Goal: Task Accomplishment & Management: Manage account settings

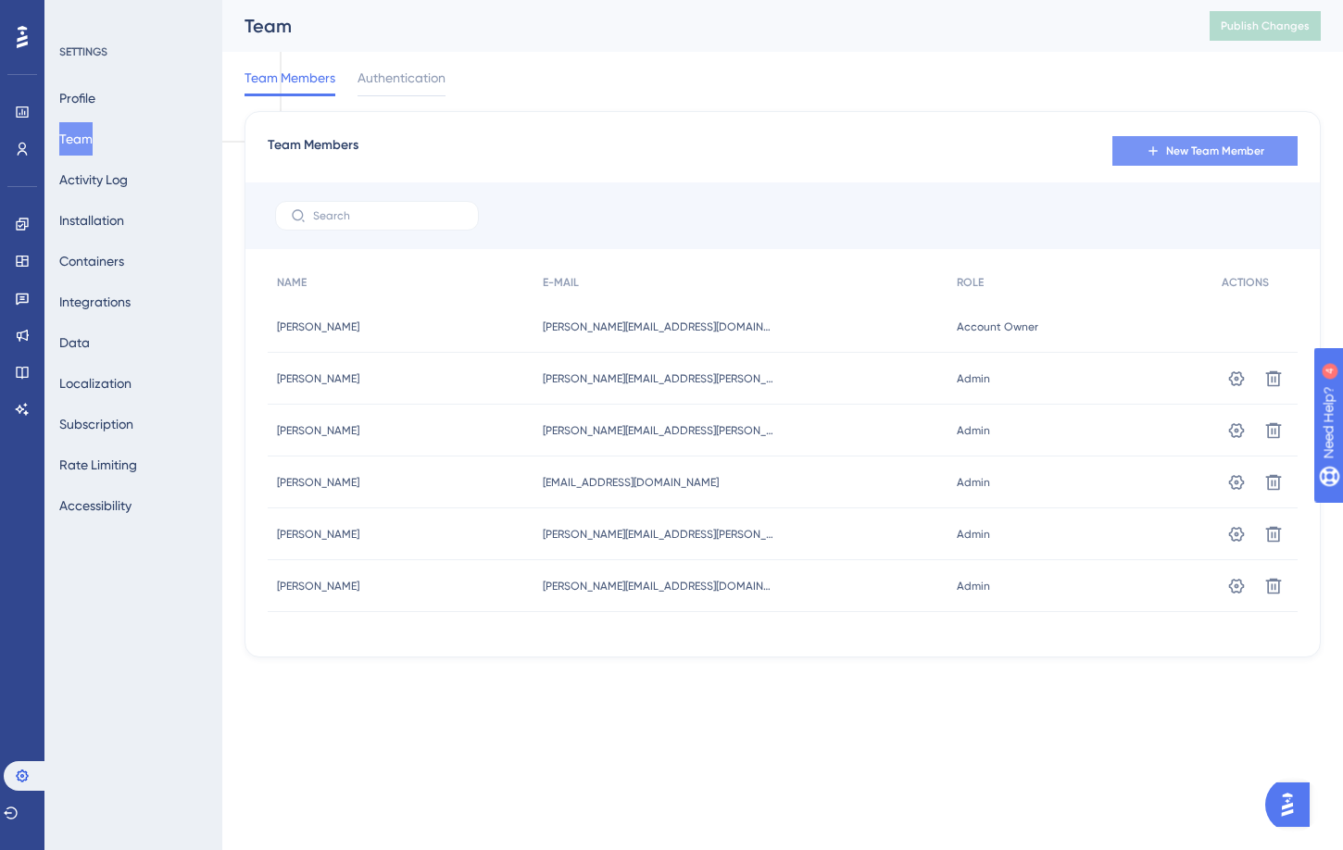
click at [1220, 157] on span "New Team Member" at bounding box center [1215, 151] width 98 height 15
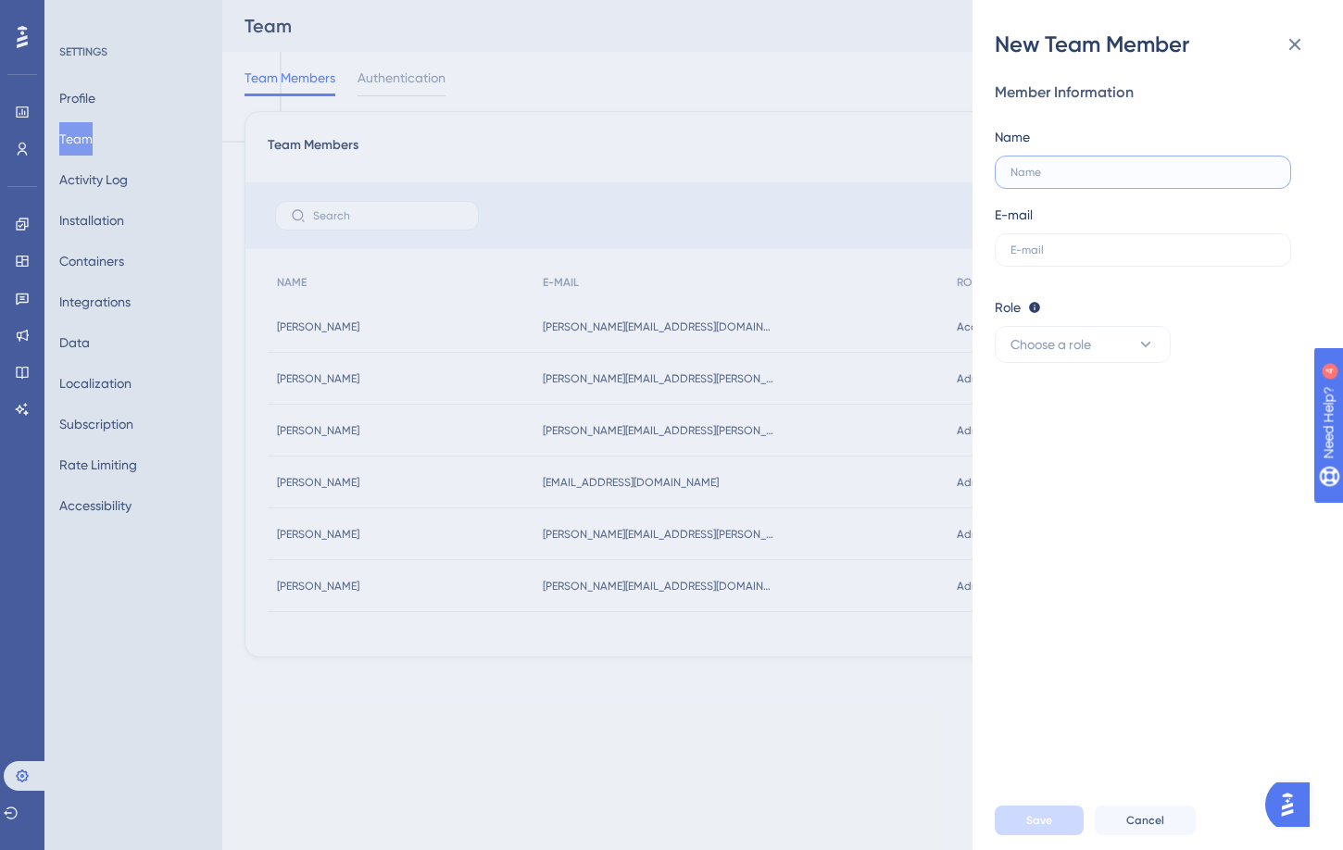
click at [1149, 171] on input "text" at bounding box center [1143, 172] width 265 height 13
click at [1105, 263] on label at bounding box center [1143, 249] width 296 height 33
click at [1105, 257] on input "text" at bounding box center [1143, 250] width 265 height 13
paste input "[PERSON_NAME][EMAIL_ADDRESS][PERSON_NAME][DOMAIN_NAME]"
type input "[PERSON_NAME][EMAIL_ADDRESS][PERSON_NAME][DOMAIN_NAME]"
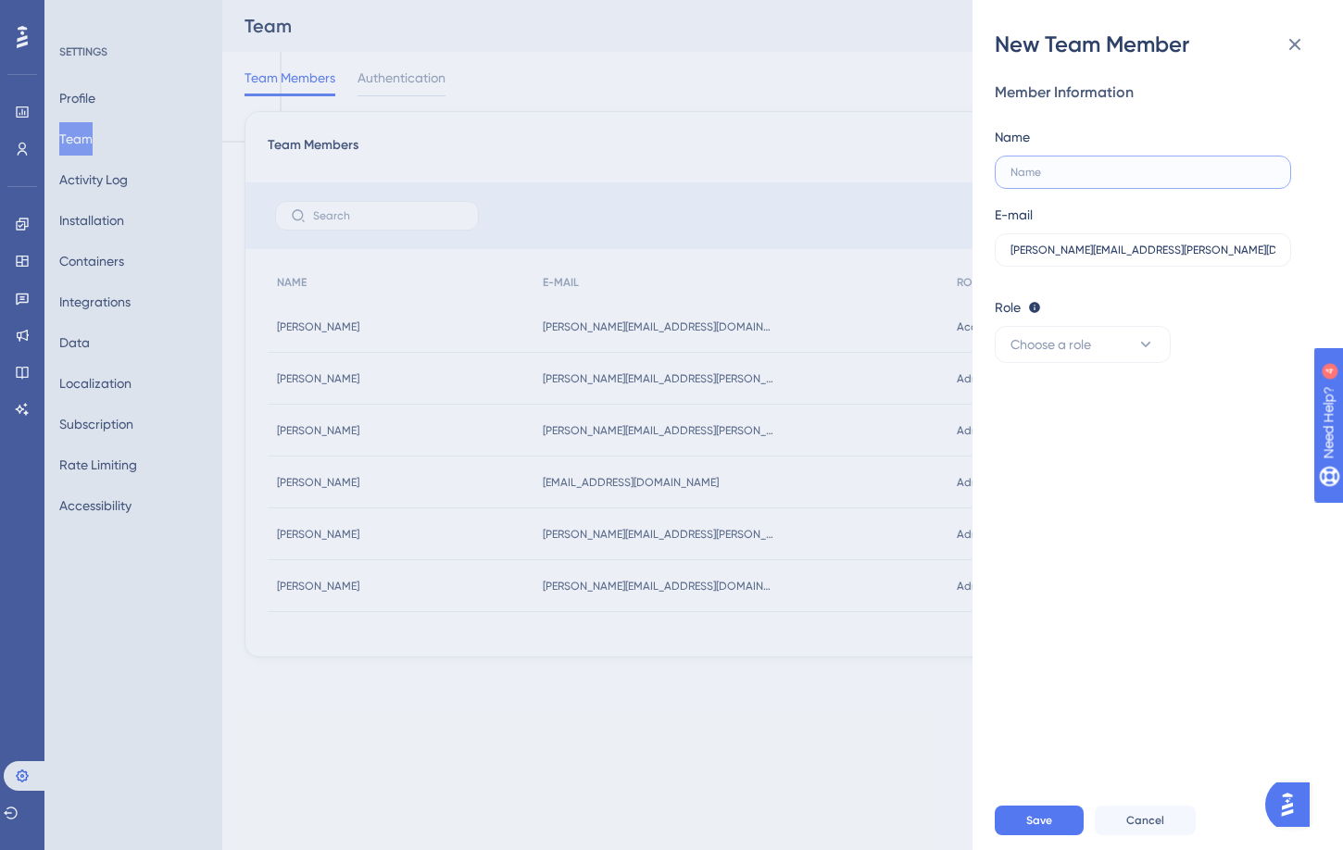
click at [1101, 173] on input "text" at bounding box center [1143, 172] width 265 height 13
type input "[PERSON_NAME]"
click at [1095, 344] on button "Choose a role" at bounding box center [1083, 344] width 176 height 37
click at [1083, 399] on div "Admin Admin" at bounding box center [1083, 401] width 122 height 37
click at [1067, 812] on button "Save" at bounding box center [1039, 821] width 89 height 30
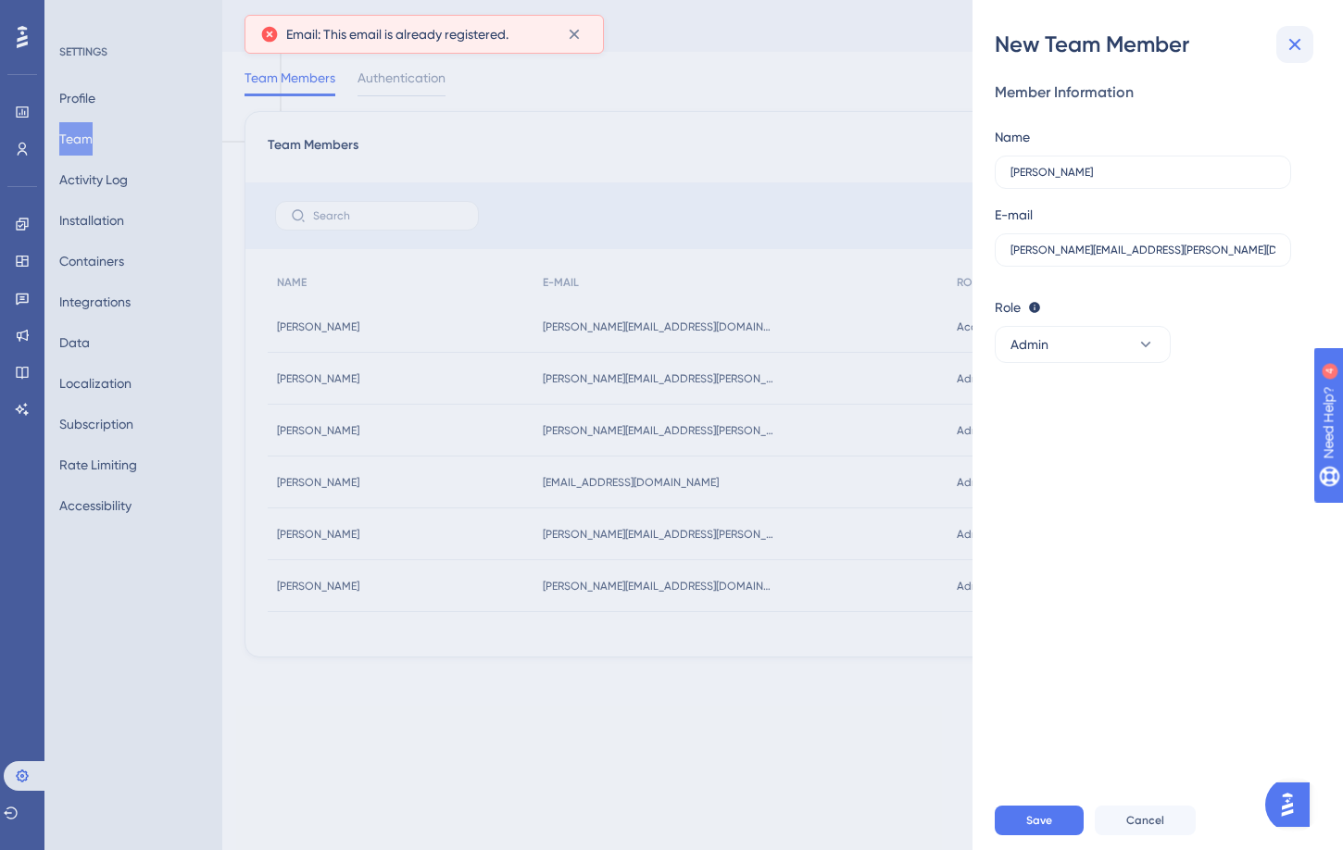
click at [1292, 30] on button at bounding box center [1295, 44] width 37 height 37
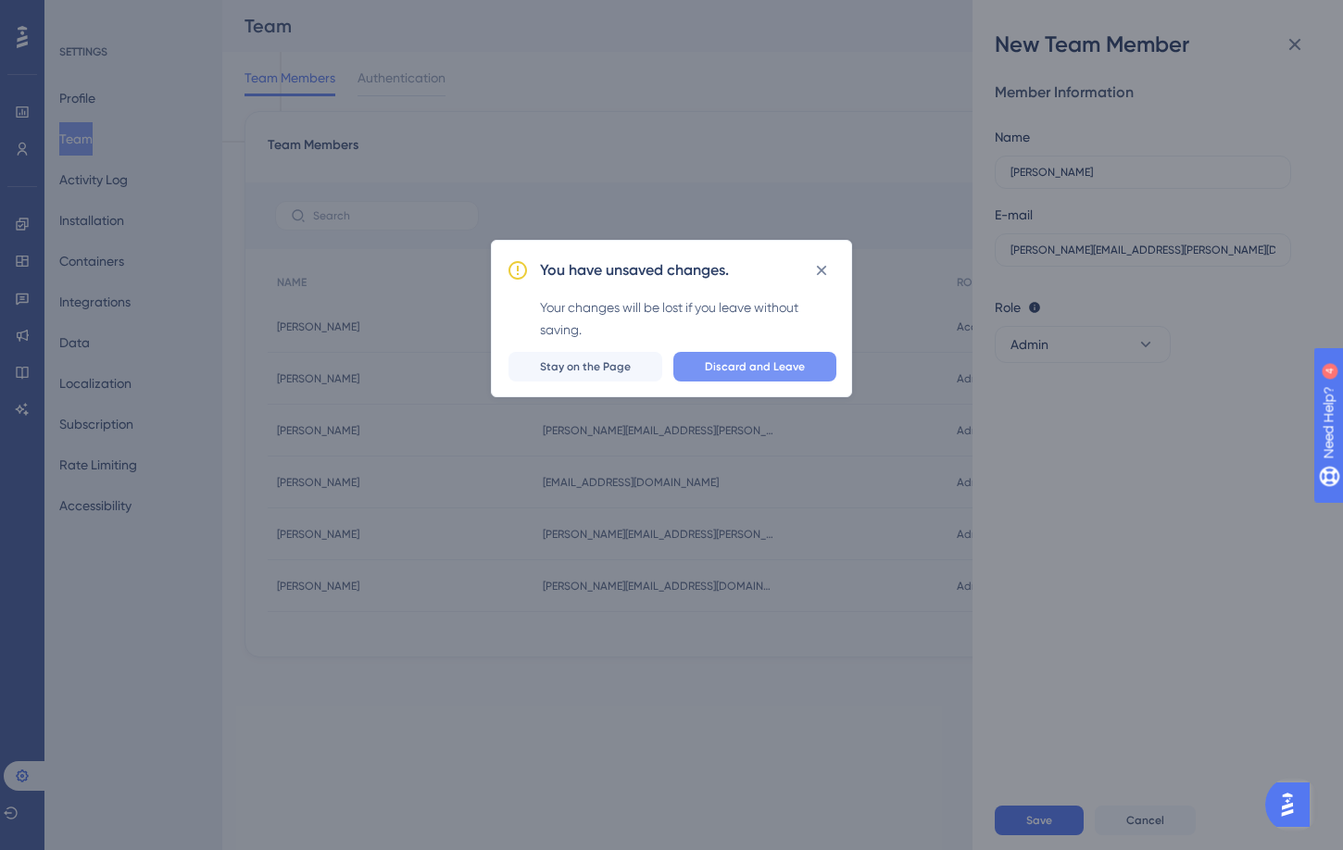
click at [785, 372] on span "Discard and Leave" at bounding box center [755, 366] width 100 height 15
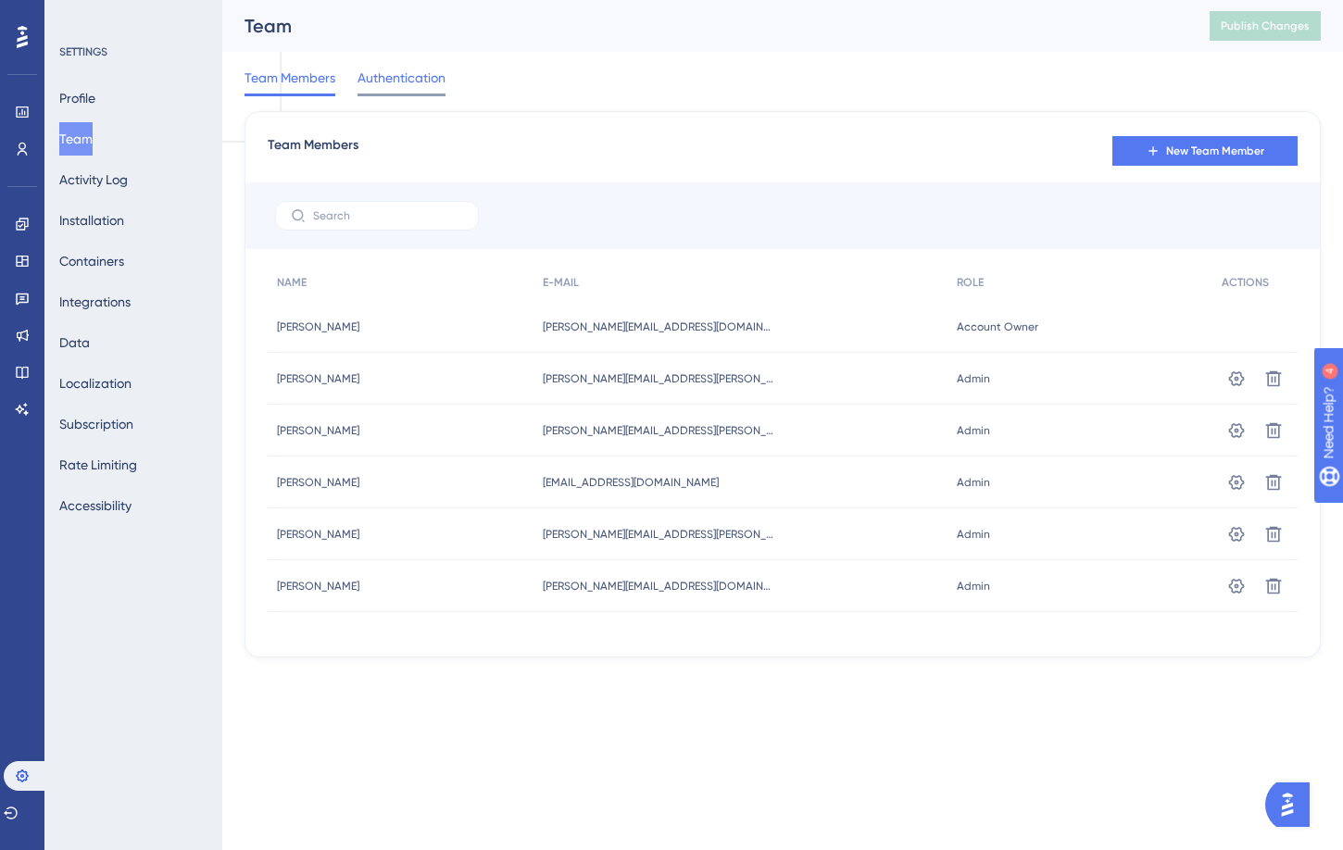
click at [395, 86] on span "Authentication" at bounding box center [402, 78] width 88 height 22
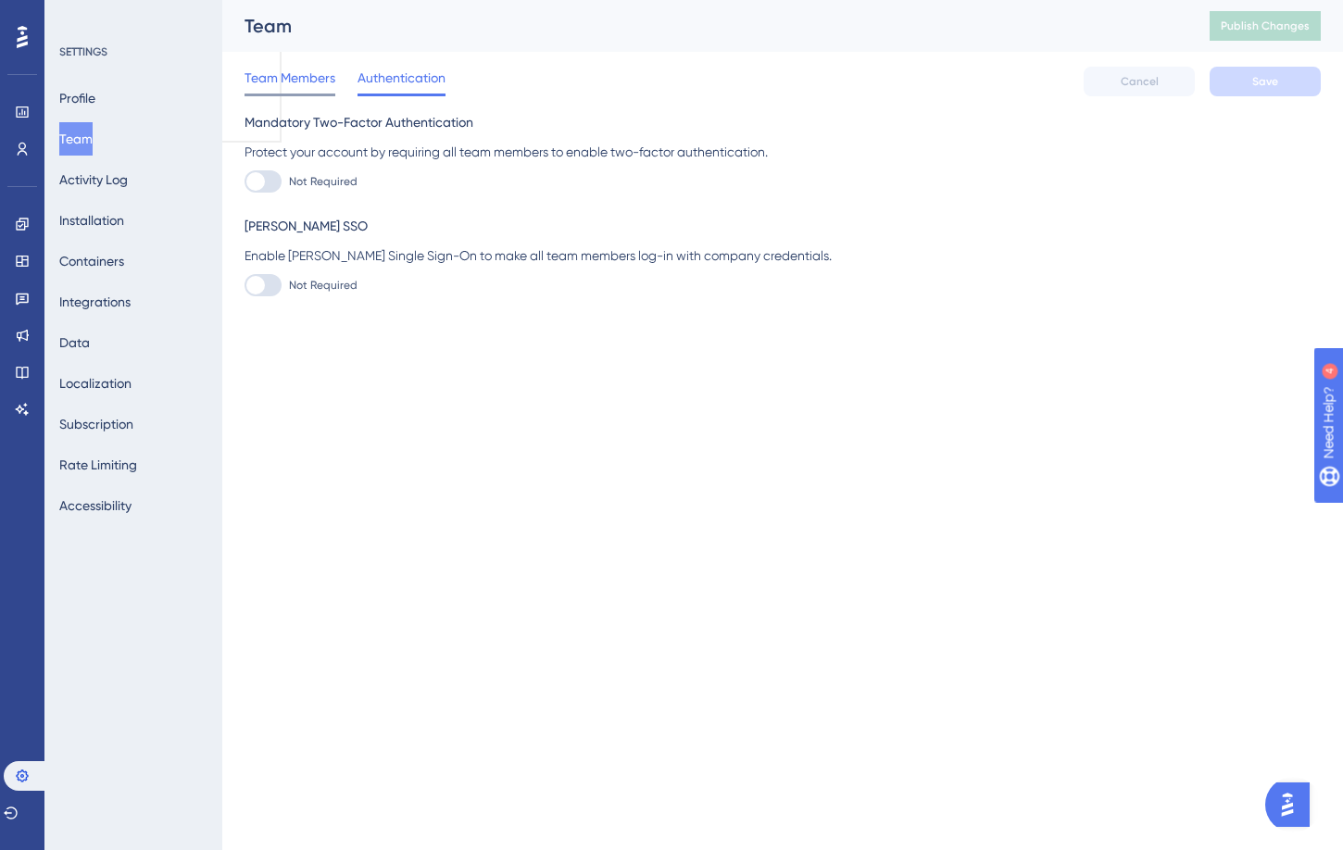
click at [291, 78] on span "Team Members" at bounding box center [290, 78] width 91 height 22
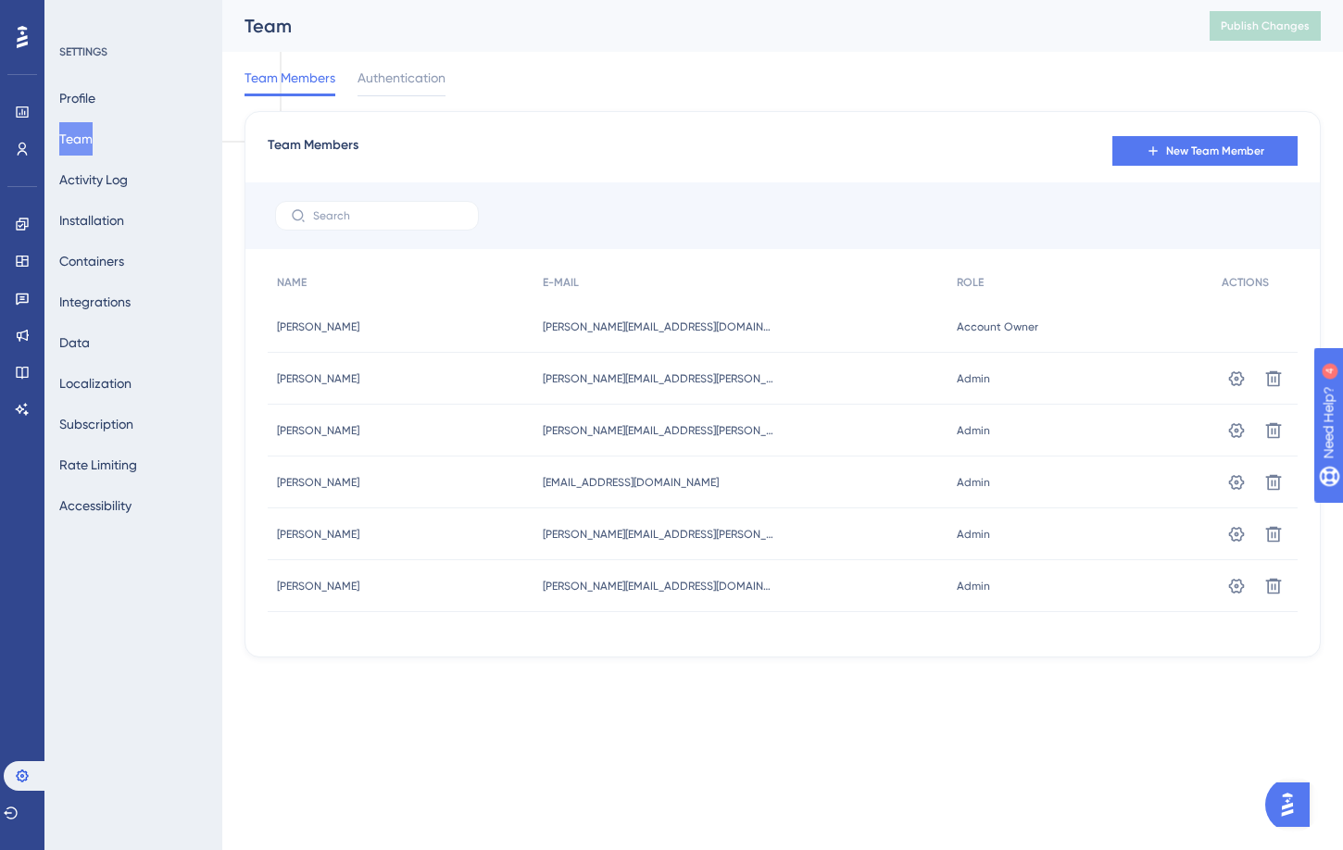
click at [349, 195] on div at bounding box center [783, 216] width 1075 height 67
click at [369, 220] on input "text" at bounding box center [388, 215] width 150 height 13
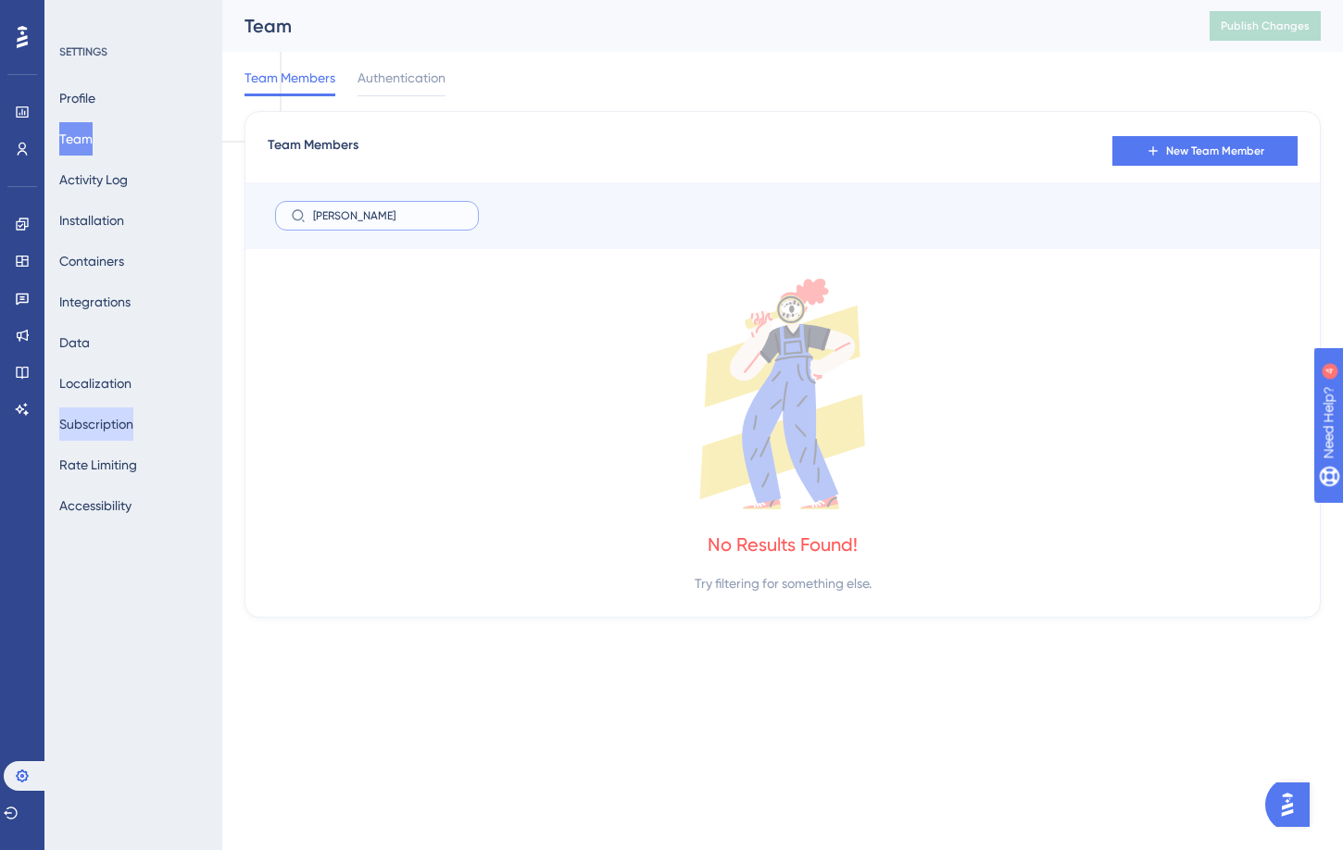
type input "[PERSON_NAME]"
click at [132, 427] on button "Subscription" at bounding box center [96, 424] width 74 height 33
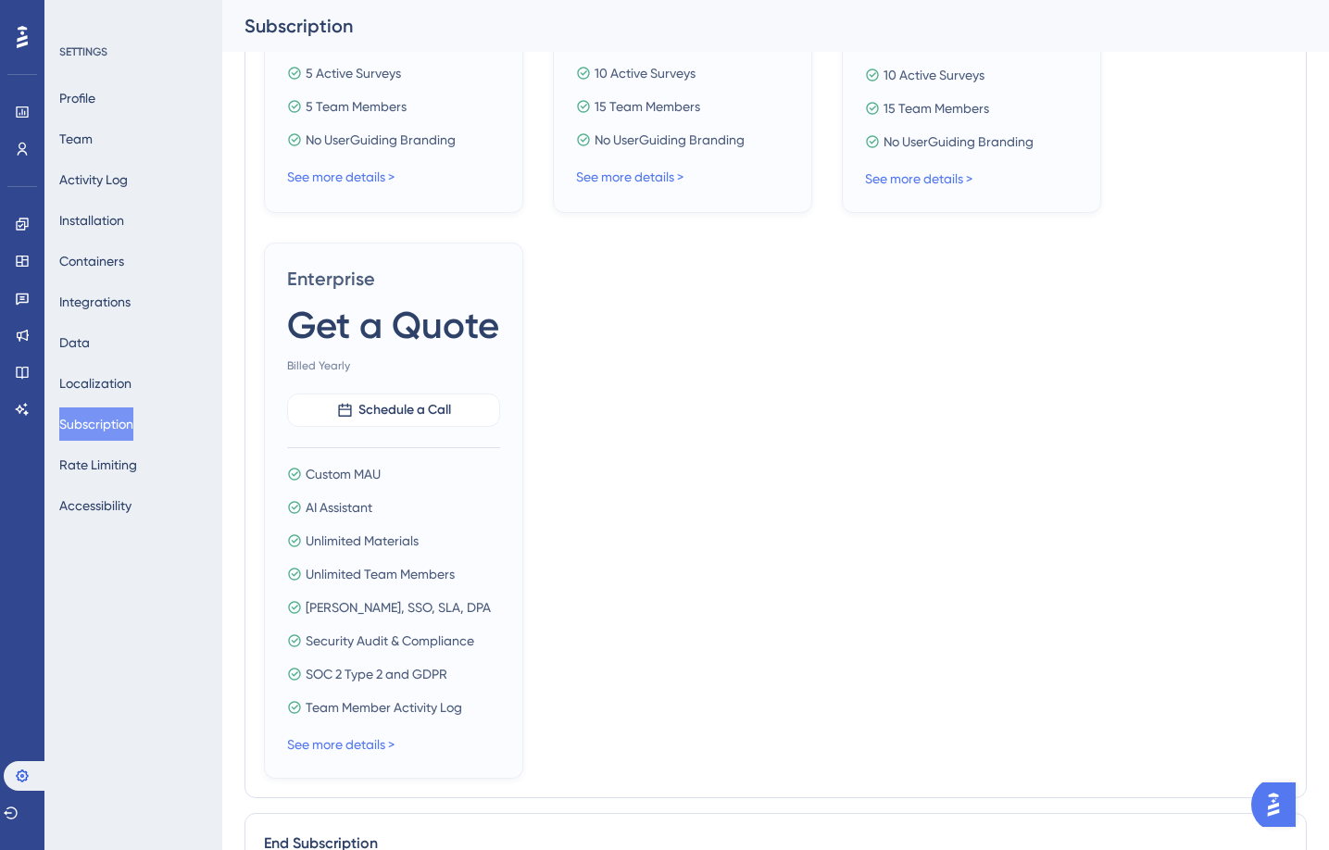
scroll to position [1108, 0]
